Goal: Navigation & Orientation: Find specific page/section

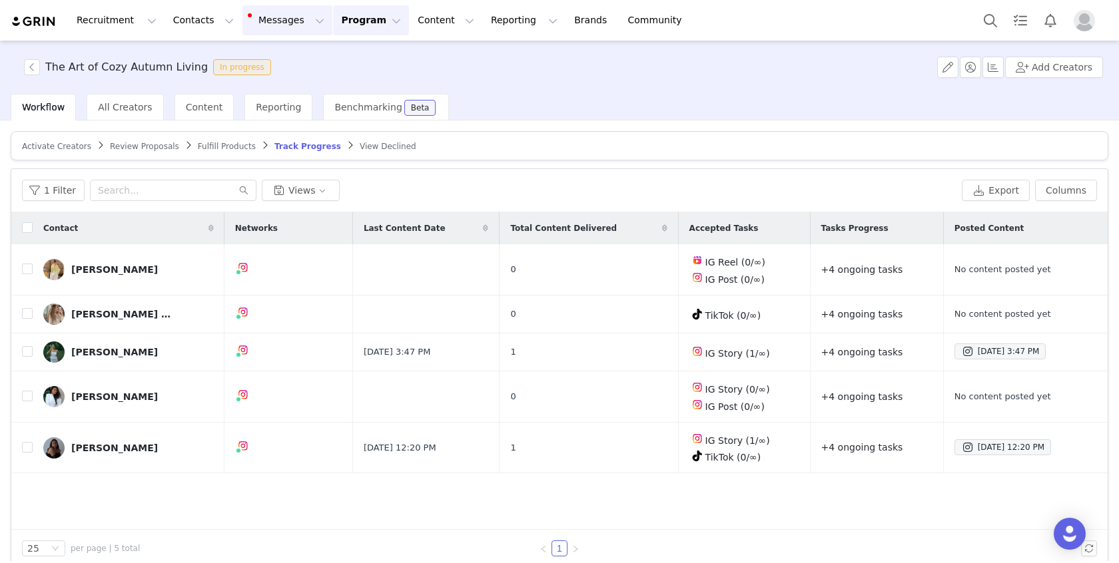
click at [246, 19] on button "Messages Messages" at bounding box center [287, 20] width 90 height 30
click at [256, 80] on p "Inbox" at bounding box center [250, 84] width 25 height 14
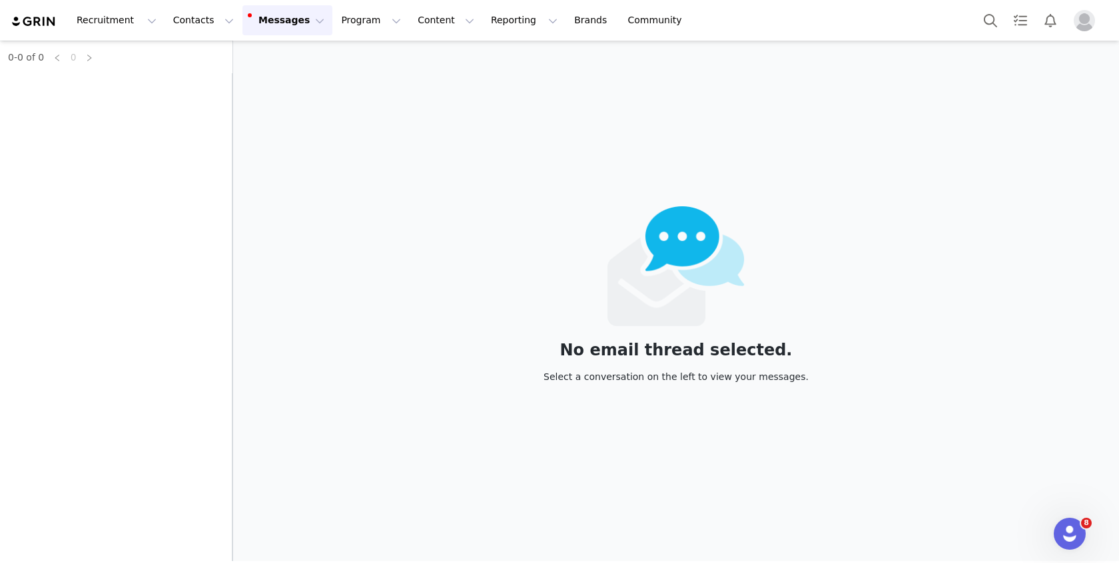
click at [264, 18] on button "Messages Messages" at bounding box center [287, 20] width 90 height 30
click at [333, 24] on button "Program Program" at bounding box center [371, 20] width 76 height 30
click at [329, 54] on p "Activations" at bounding box center [348, 59] width 51 height 14
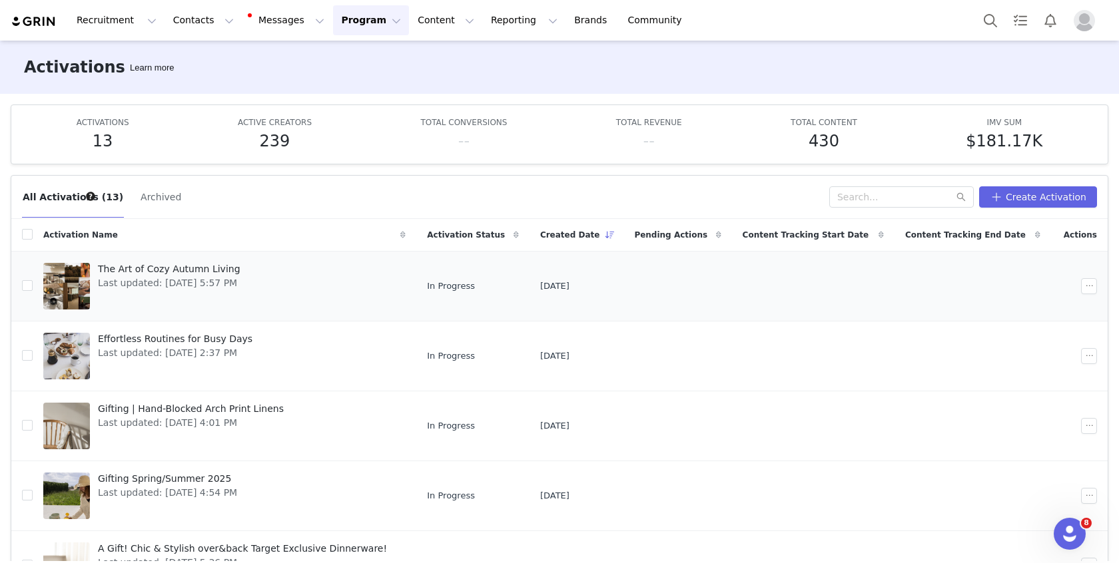
click at [200, 266] on span "The Art of Cozy Autumn Living" at bounding box center [169, 269] width 143 height 14
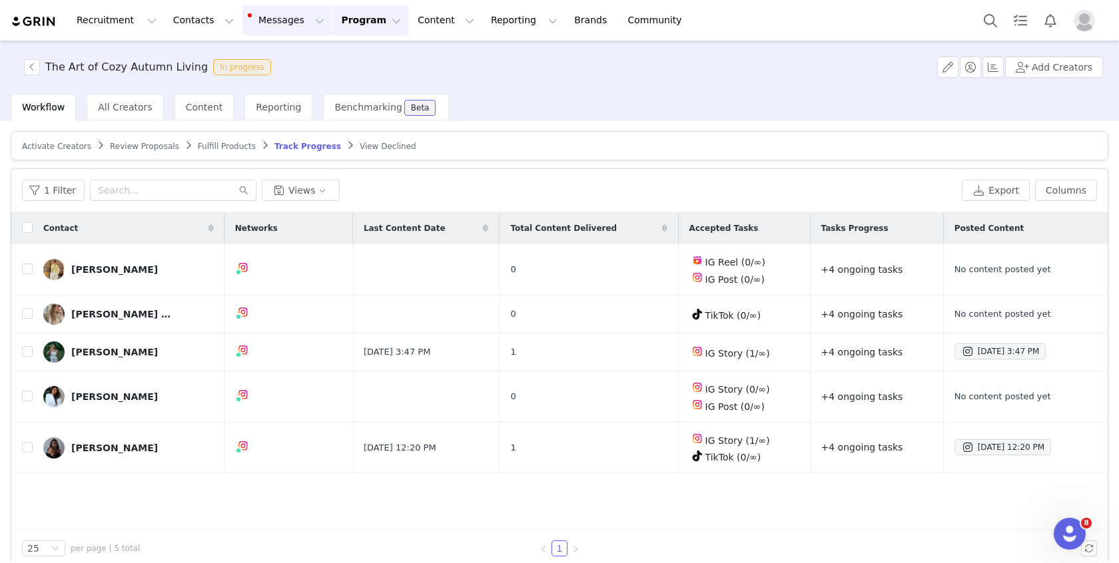
click at [273, 22] on button "Messages Messages" at bounding box center [287, 20] width 90 height 30
click at [264, 68] on link "Dashboard" at bounding box center [280, 59] width 105 height 25
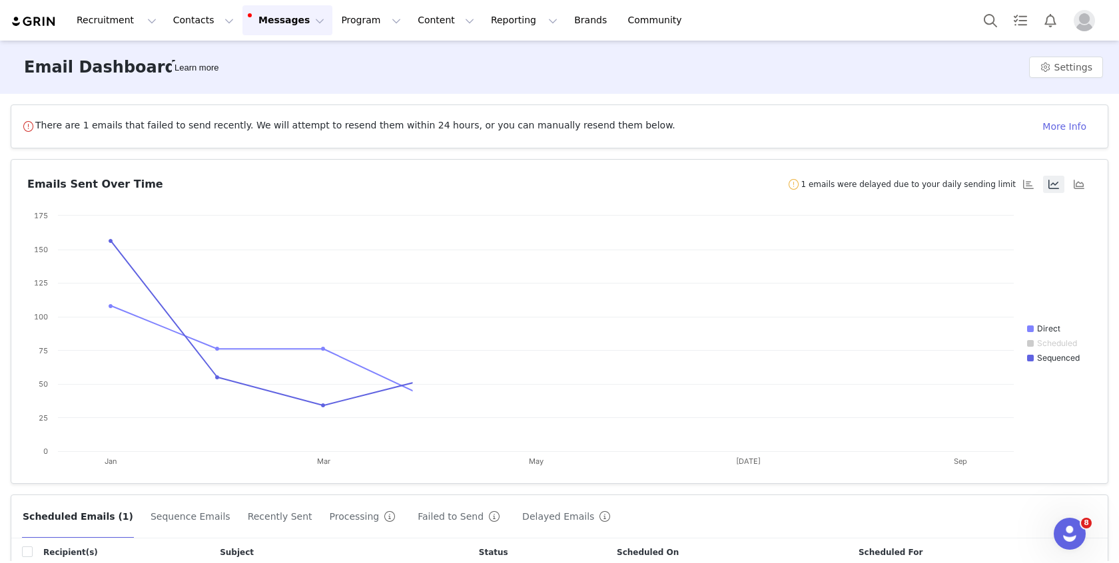
click at [266, 18] on button "Messages Messages" at bounding box center [287, 20] width 90 height 30
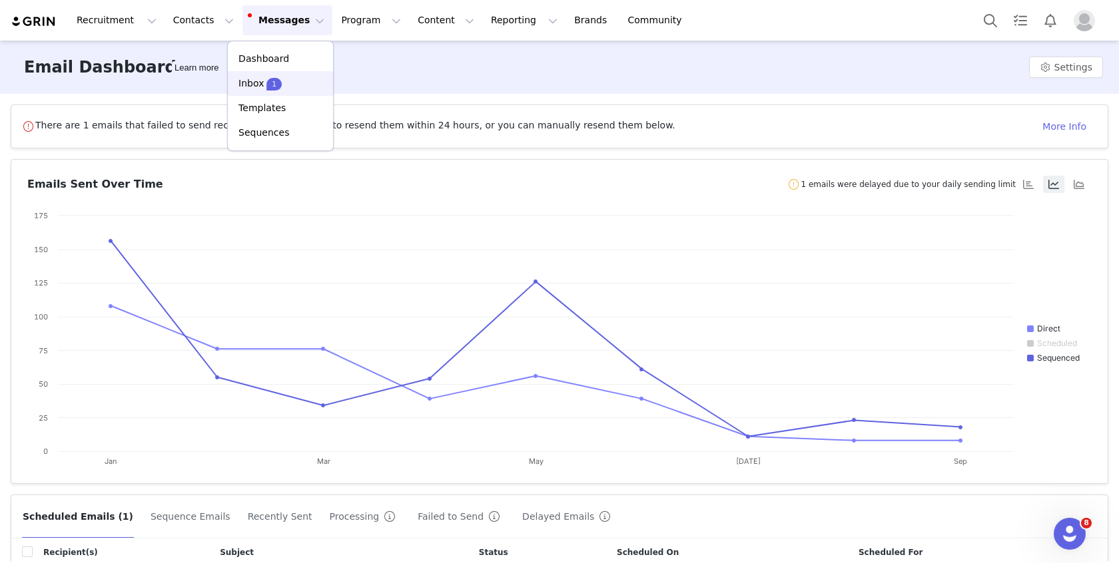
click at [266, 79] on div "1" at bounding box center [273, 83] width 15 height 13
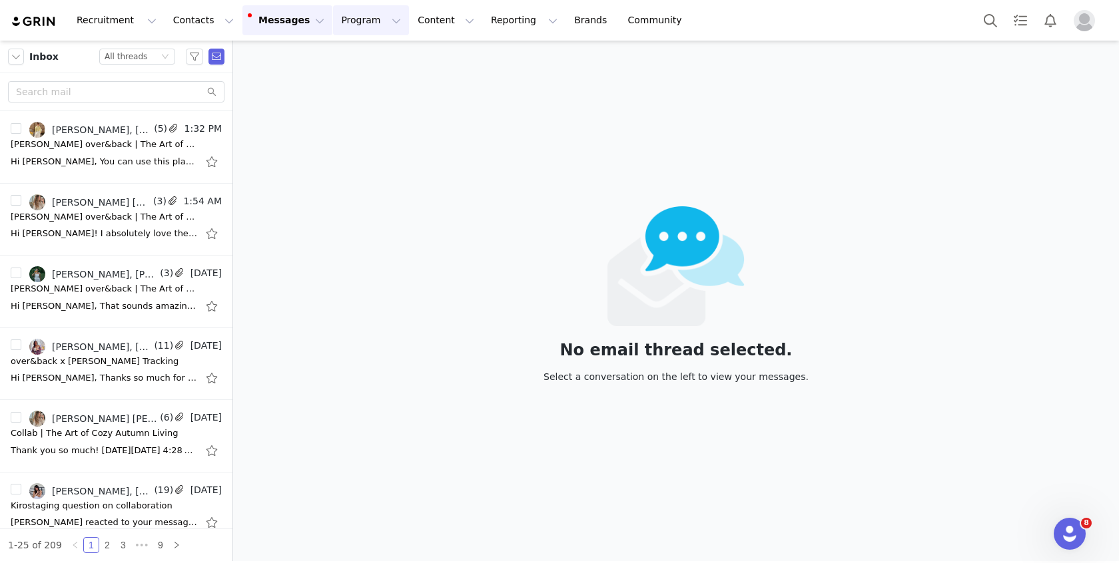
click at [333, 29] on button "Program Program" at bounding box center [371, 20] width 76 height 30
